Goal: Check status: Check status

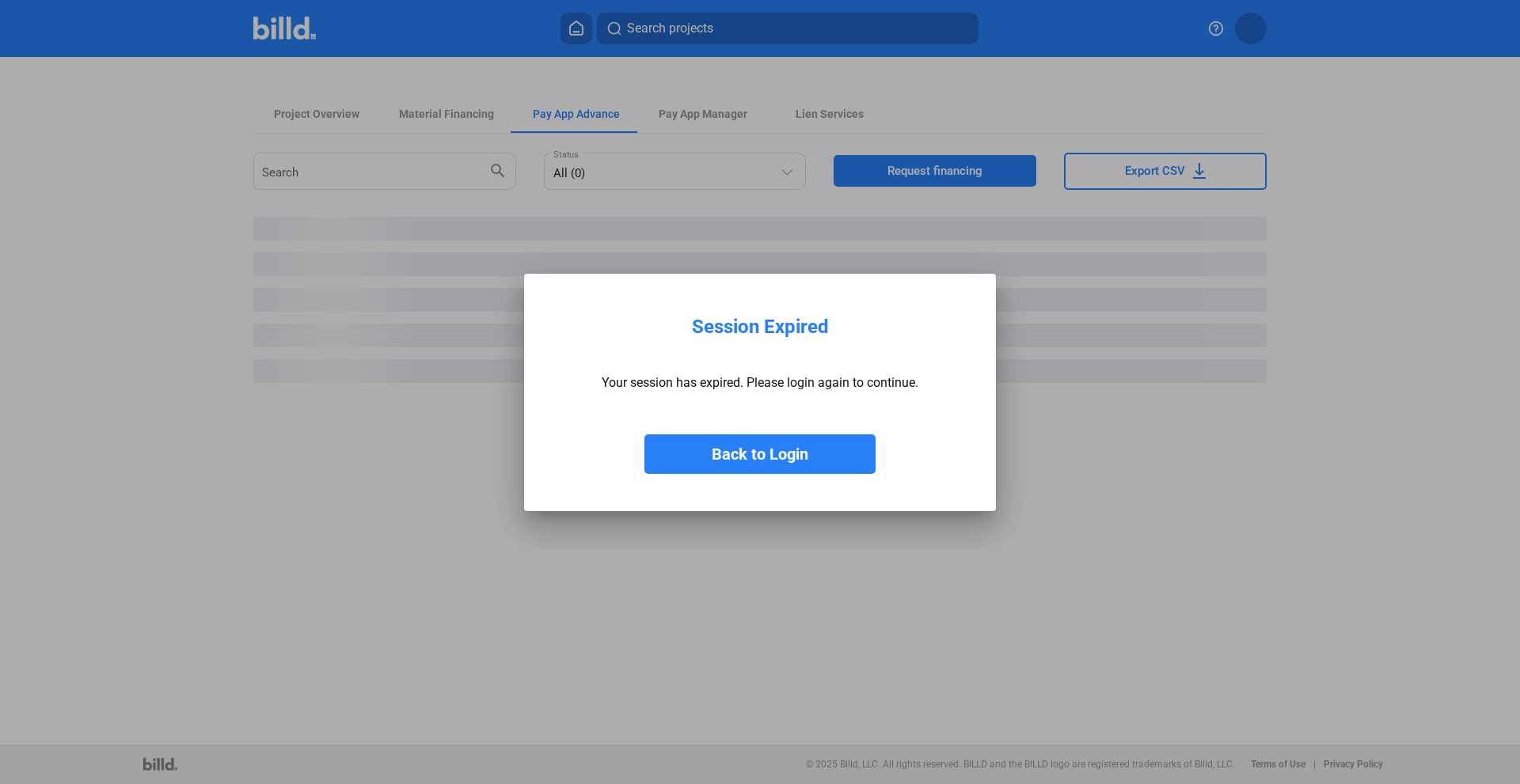
click at [710, 451] on button "Back to Login" at bounding box center [760, 454] width 232 height 39
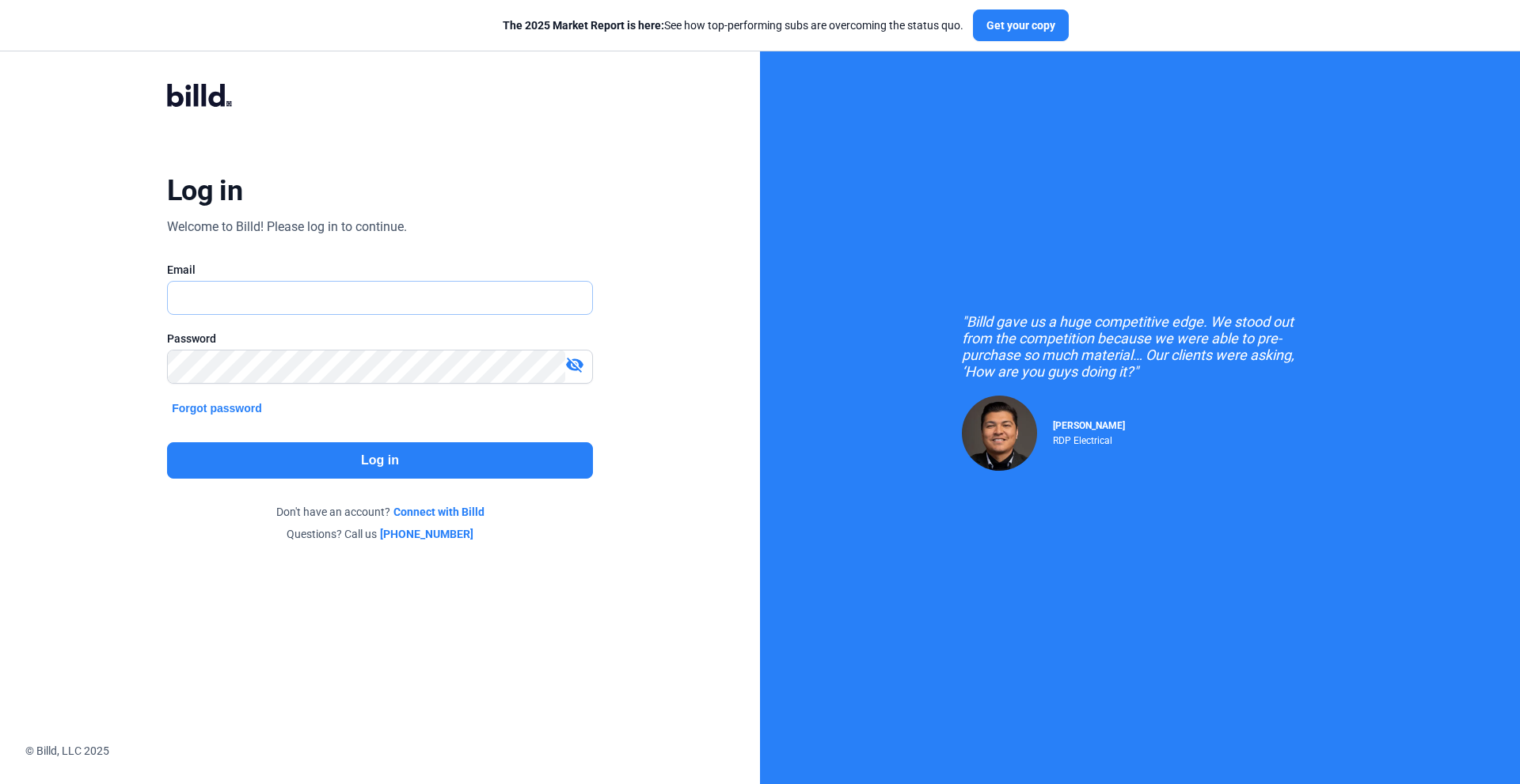
click at [215, 295] on input "text" at bounding box center [379, 297] width 424 height 32
type input "[EMAIL_ADDRESS][DOMAIN_NAME]"
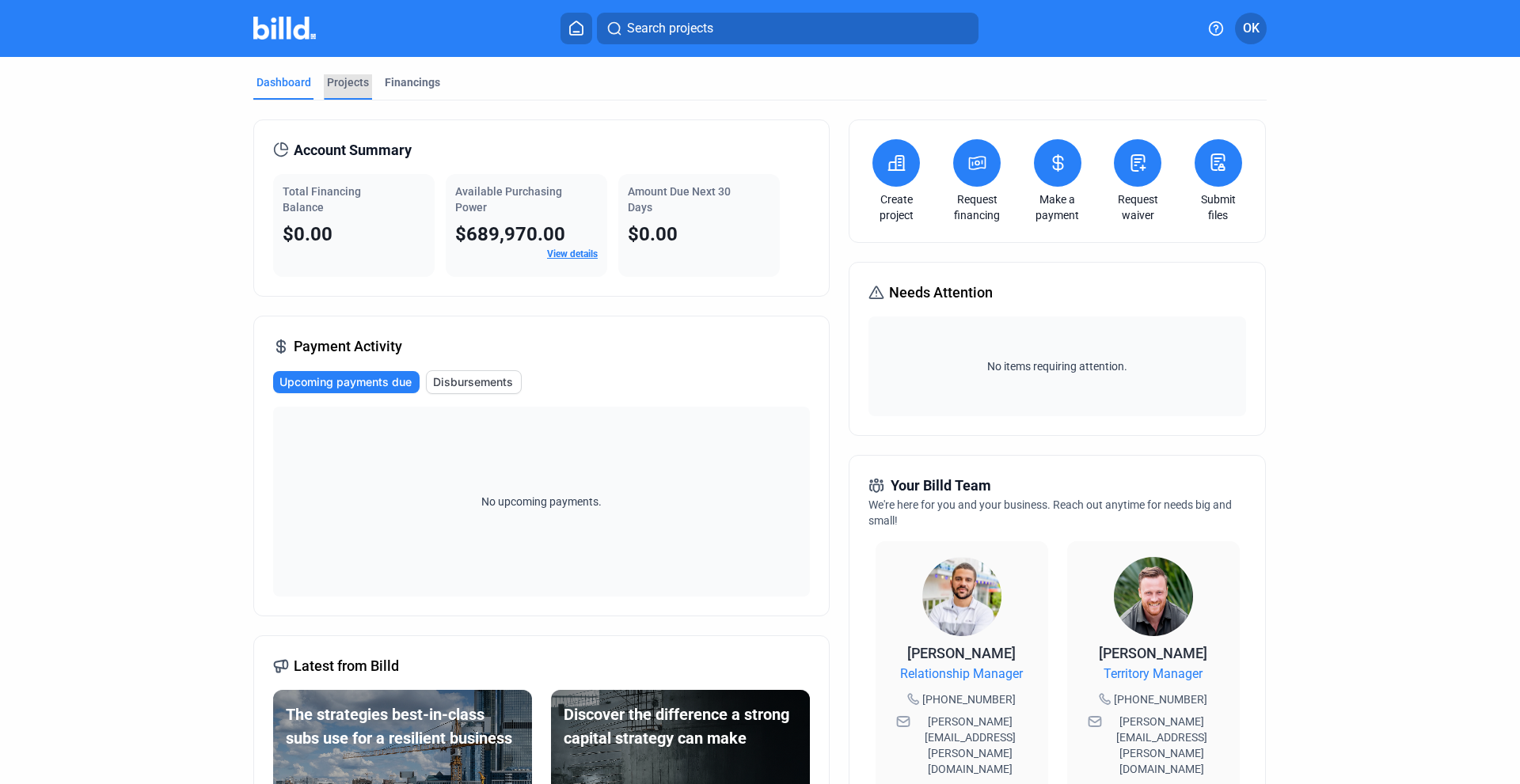
click at [328, 82] on div "Projects" at bounding box center [347, 83] width 42 height 16
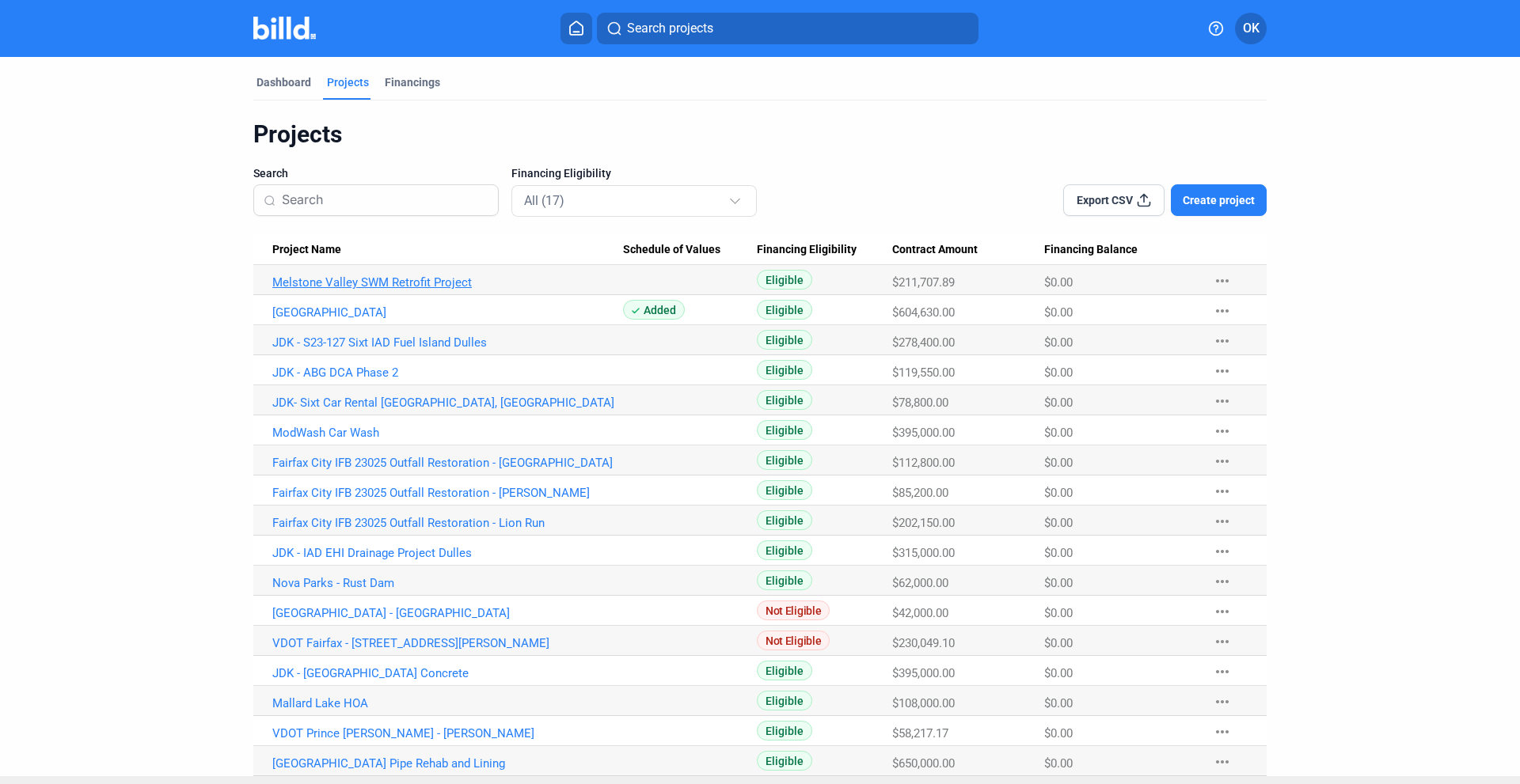
click at [359, 286] on link "Melstone Valley SWM Retrofit Project" at bounding box center [448, 282] width 351 height 14
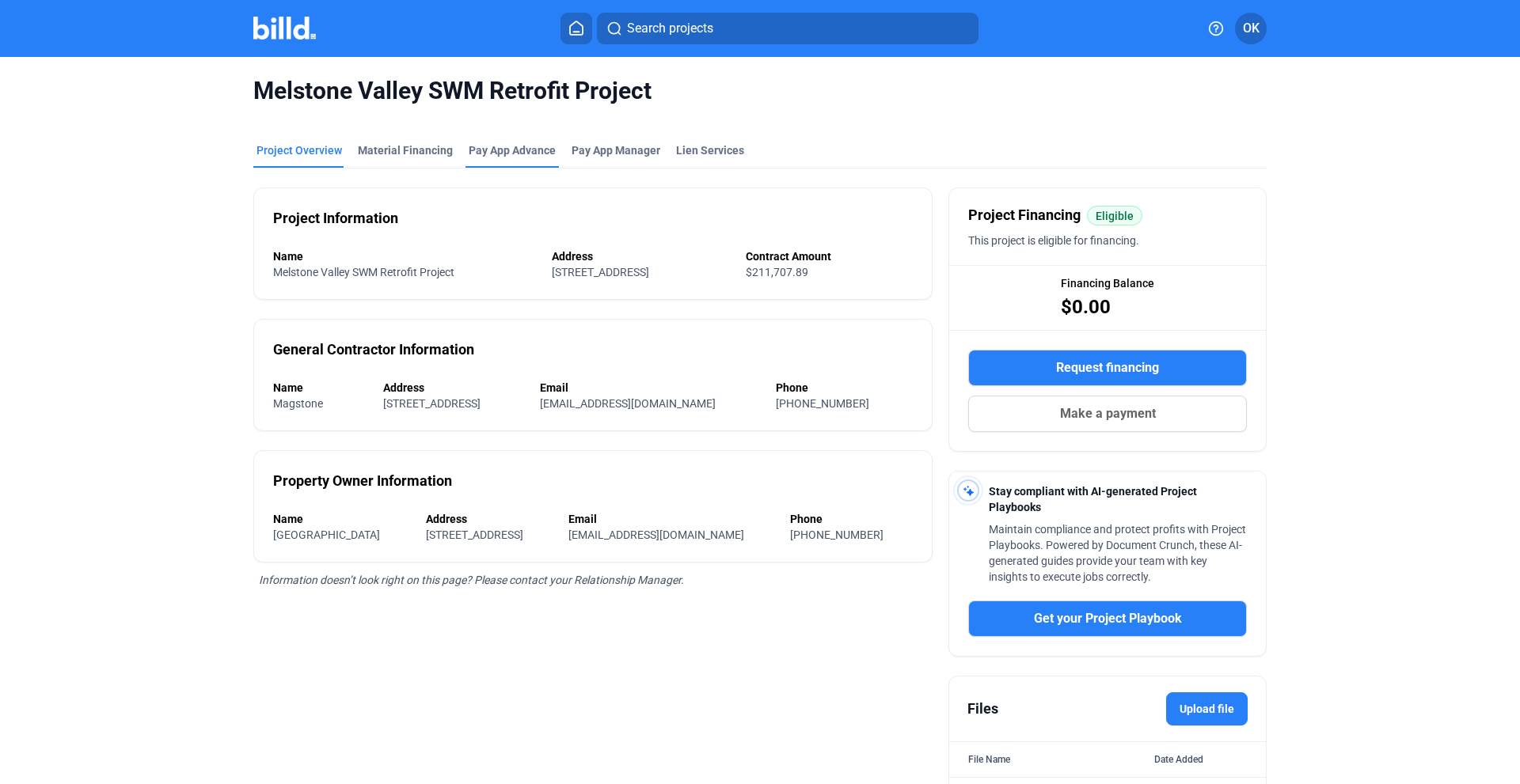
click at [476, 146] on div "Pay App Advance" at bounding box center [512, 150] width 87 height 16
